Goal: Information Seeking & Learning: Understand process/instructions

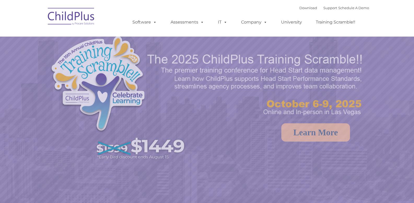
select select "MEDIUM"
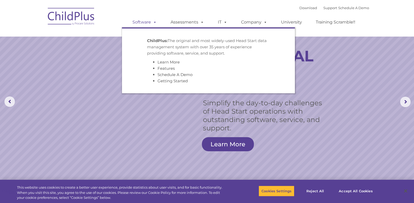
click at [144, 24] on link "Software" at bounding box center [144, 22] width 35 height 10
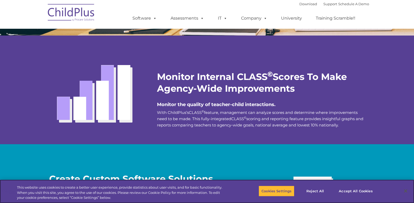
scroll to position [922, 0]
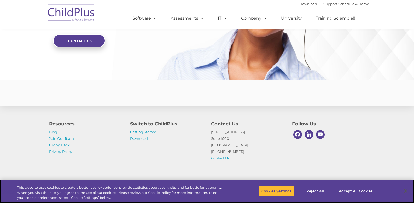
scroll to position [1266, 0]
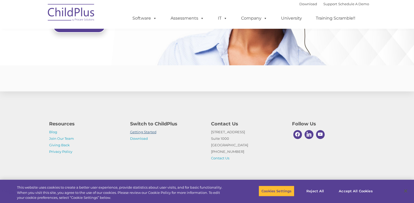
click at [143, 132] on link "Getting Started" at bounding box center [143, 132] width 26 height 4
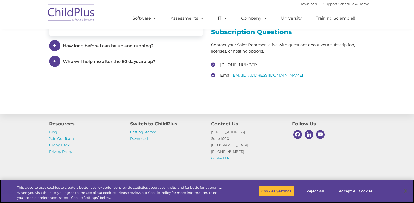
scroll to position [804, 0]
